Goal: Use online tool/utility: Utilize a website feature to perform a specific function

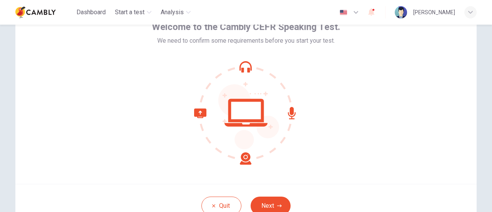
scroll to position [47, 0]
click at [274, 202] on button "Next" at bounding box center [271, 206] width 40 height 18
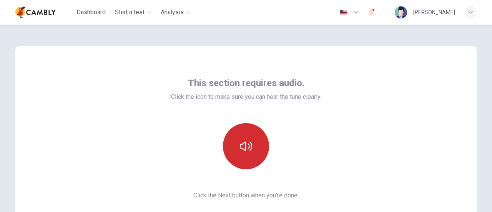
scroll to position [70, 0]
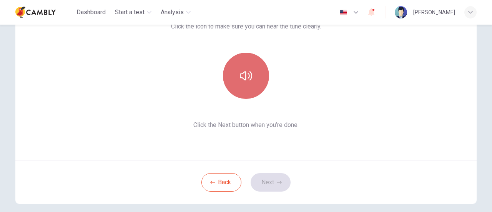
click at [259, 91] on button "button" at bounding box center [246, 76] width 46 height 46
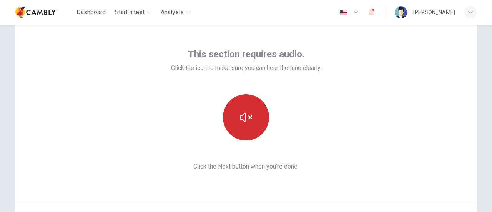
scroll to position [108, 0]
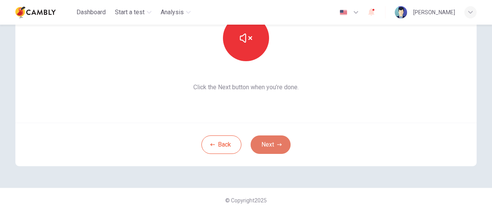
click at [273, 144] on button "Next" at bounding box center [271, 144] width 40 height 18
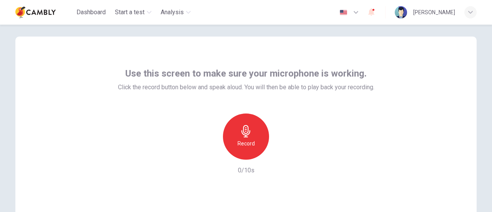
scroll to position [10, 0]
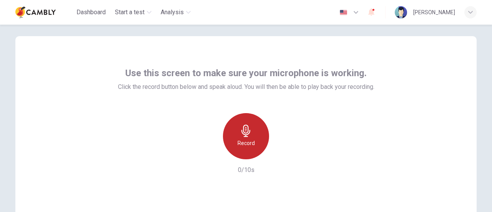
click at [248, 140] on h6 "Record" at bounding box center [246, 142] width 17 height 9
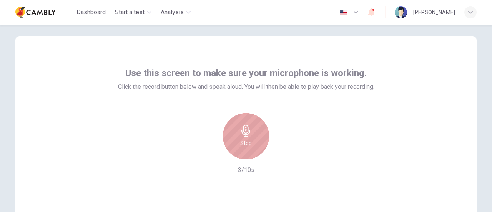
click at [241, 133] on icon "button" at bounding box center [245, 131] width 9 height 12
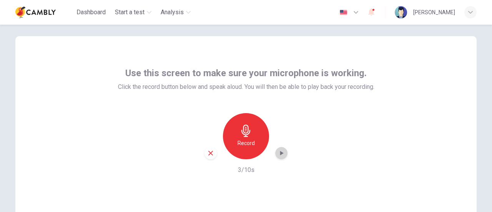
click at [283, 154] on icon "button" at bounding box center [282, 153] width 8 height 8
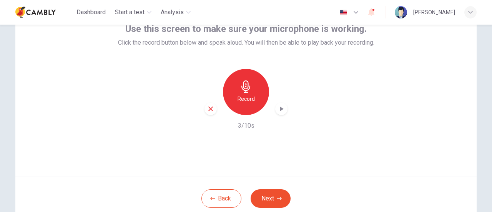
scroll to position [61, 0]
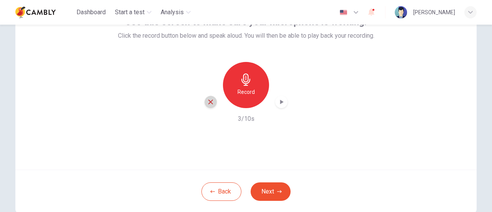
click at [208, 102] on icon "button" at bounding box center [210, 102] width 5 height 5
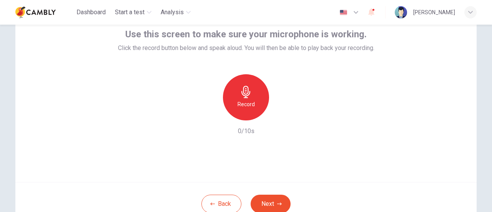
scroll to position [48, 0]
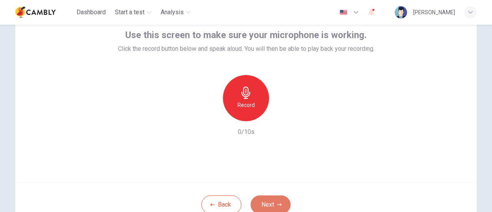
click at [281, 205] on button "Next" at bounding box center [271, 204] width 40 height 18
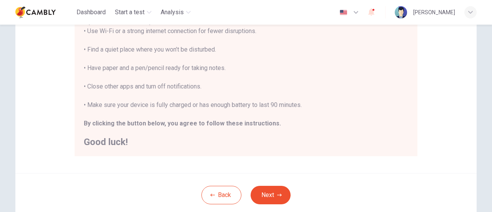
scroll to position [0, 0]
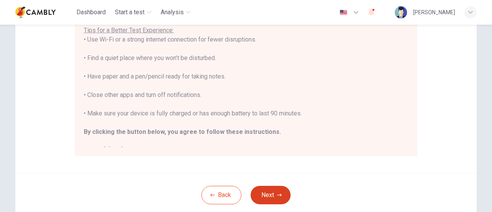
click at [268, 193] on button "Next" at bounding box center [271, 195] width 40 height 18
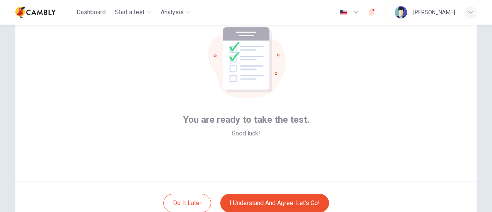
scroll to position [81, 0]
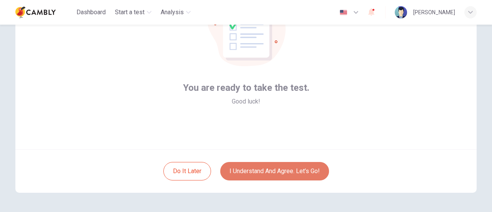
click at [298, 171] on button "I understand and agree. Let’s go!" at bounding box center [274, 171] width 109 height 18
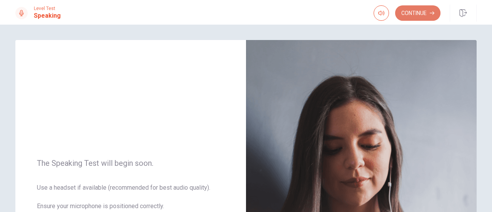
click at [414, 13] on button "Continue" at bounding box center [417, 12] width 45 height 15
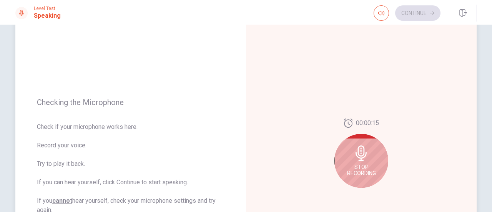
scroll to position [58, 0]
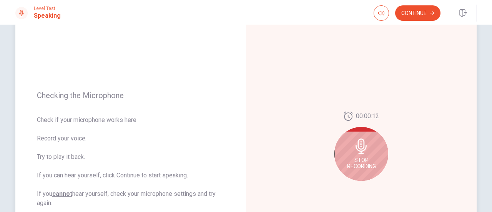
click at [361, 144] on icon at bounding box center [361, 145] width 11 height 15
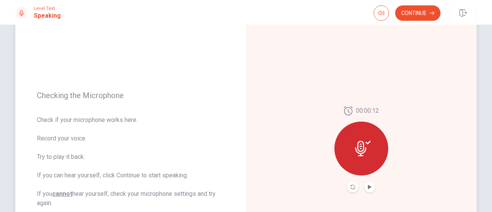
click at [356, 143] on icon at bounding box center [360, 148] width 11 height 15
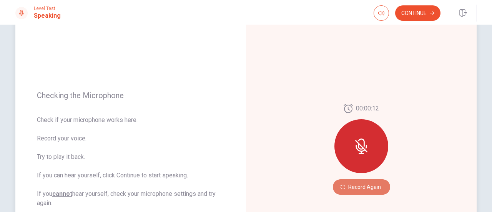
click at [360, 183] on button "Record Again" at bounding box center [361, 186] width 57 height 15
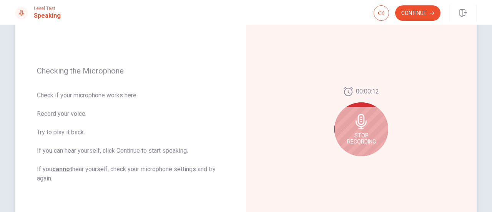
scroll to position [83, 0]
click at [360, 121] on icon at bounding box center [361, 121] width 11 height 15
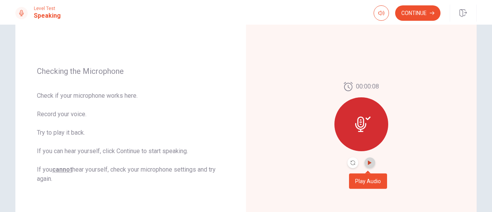
click at [368, 163] on icon "Play Audio" at bounding box center [369, 162] width 3 height 5
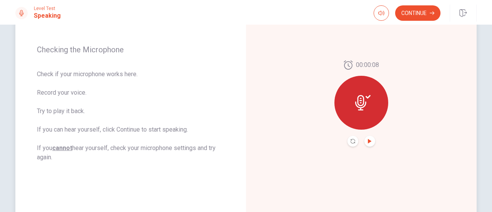
scroll to position [95, 0]
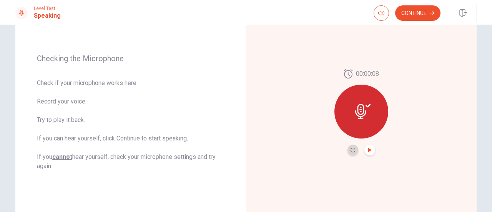
click at [352, 150] on icon "Record Again" at bounding box center [353, 150] width 5 height 5
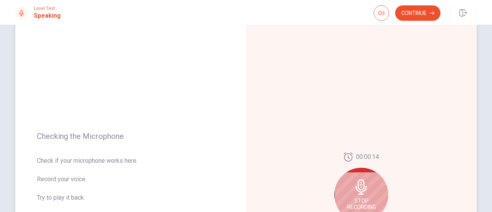
scroll to position [0, 0]
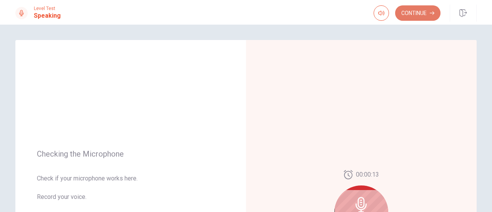
click at [408, 16] on button "Continue" at bounding box center [417, 12] width 45 height 15
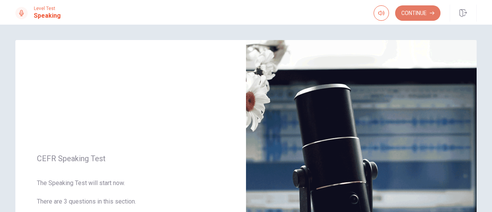
click at [411, 18] on button "Continue" at bounding box center [417, 12] width 45 height 15
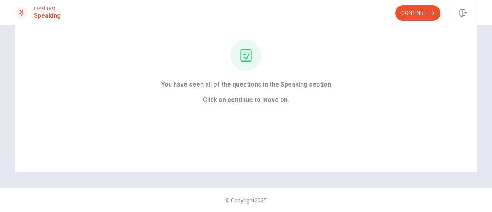
scroll to position [68, 0]
click at [417, 13] on button "Continue" at bounding box center [417, 12] width 45 height 15
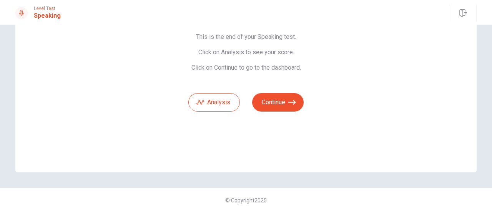
scroll to position [28, 0]
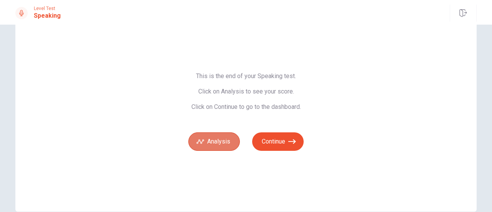
click at [221, 141] on button "Analysis" at bounding box center [214, 141] width 52 height 18
